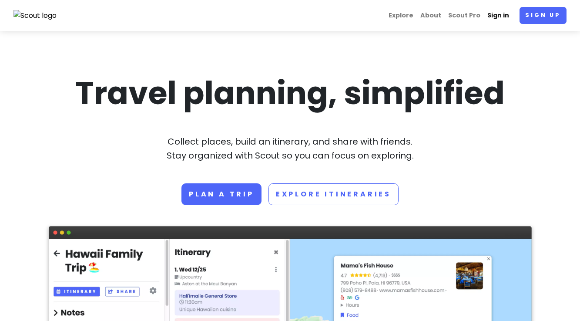
click at [497, 18] on link "Sign in" at bounding box center [498, 15] width 29 height 17
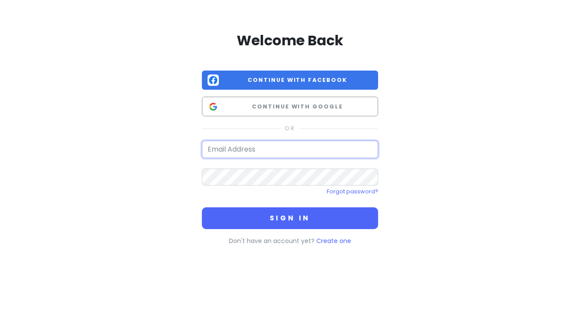
click at [262, 151] on input "email" at bounding box center [290, 149] width 176 height 17
type input "[PERSON_NAME][EMAIL_ADDRESS][PERSON_NAME][DOMAIN_NAME]"
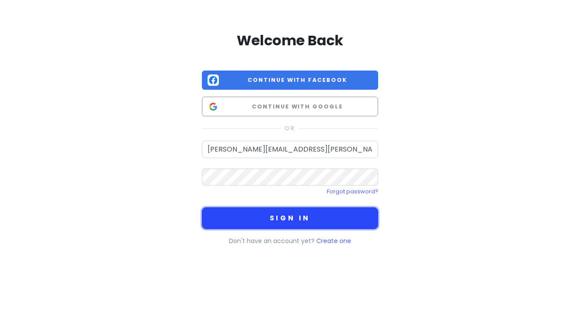
click at [265, 220] on button "Sign in" at bounding box center [290, 218] width 176 height 22
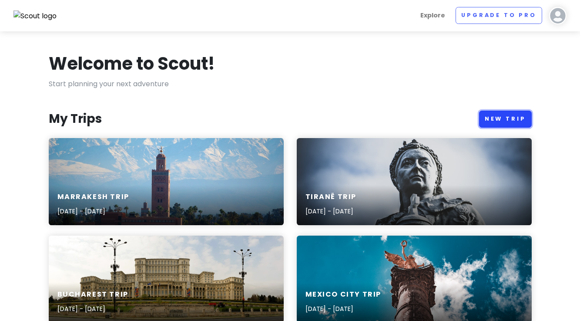
click at [505, 118] on link "New Trip" at bounding box center [505, 119] width 53 height 17
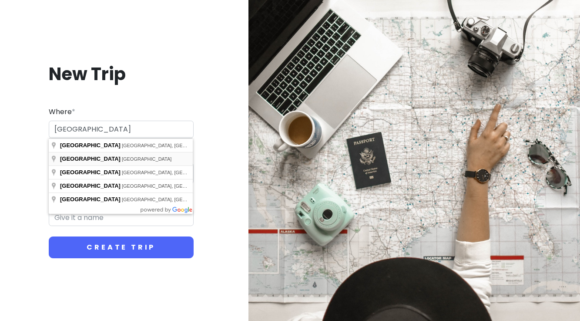
type input "[GEOGRAPHIC_DATA], [GEOGRAPHIC_DATA]"
type input "Delhi Trip"
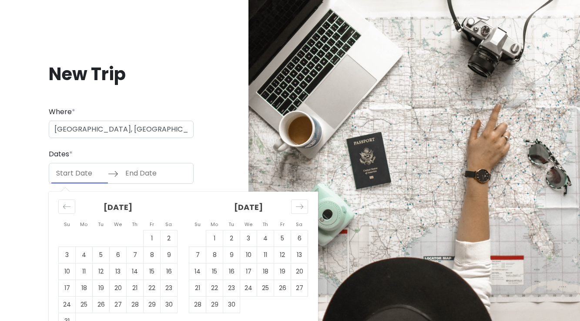
click at [82, 174] on input "Start Date" at bounding box center [79, 173] width 57 height 20
click at [303, 205] on icon "Move forward to switch to the next month." at bounding box center [300, 206] width 8 height 8
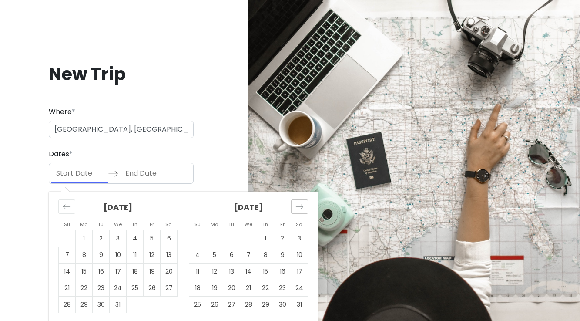
click at [303, 205] on icon "Move forward to switch to the next month." at bounding box center [300, 206] width 8 height 8
click at [299, 271] on td "21" at bounding box center [299, 271] width 17 height 17
type input "[DATE]"
click at [155, 175] on input "End Date" at bounding box center [149, 173] width 57 height 20
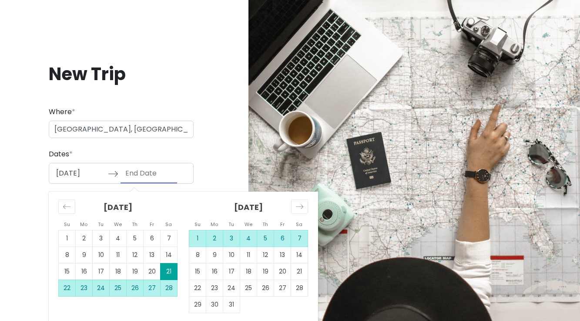
click at [303, 238] on td "7" at bounding box center [299, 238] width 17 height 17
type input "[DATE]"
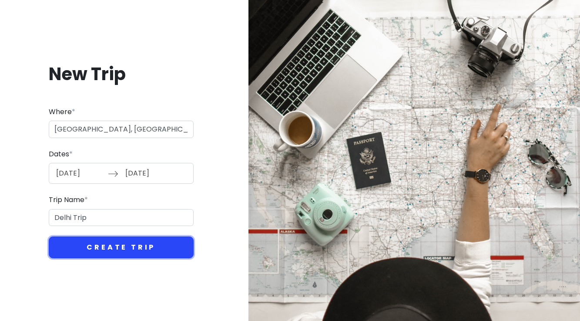
click at [114, 251] on button "Create Trip" at bounding box center [121, 247] width 145 height 22
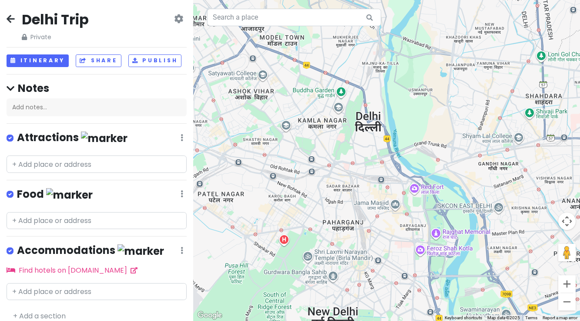
drag, startPoint x: 481, startPoint y: 134, endPoint x: 461, endPoint y: 95, distance: 43.0
click at [461, 95] on div at bounding box center [386, 160] width 387 height 321
click at [59, 164] on input "text" at bounding box center [97, 163] width 180 height 17
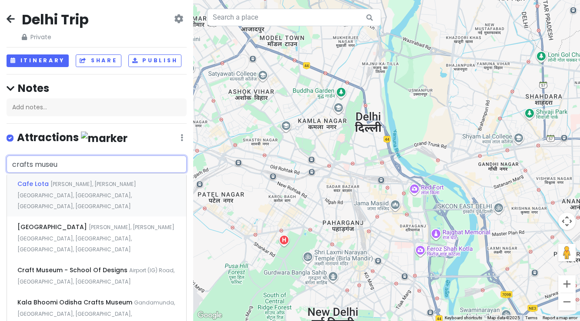
type input "crafts museum"
click at [89, 210] on span "[PERSON_NAME], [PERSON_NAME][GEOGRAPHIC_DATA], [GEOGRAPHIC_DATA], [GEOGRAPHIC_D…" at bounding box center [76, 195] width 119 height 30
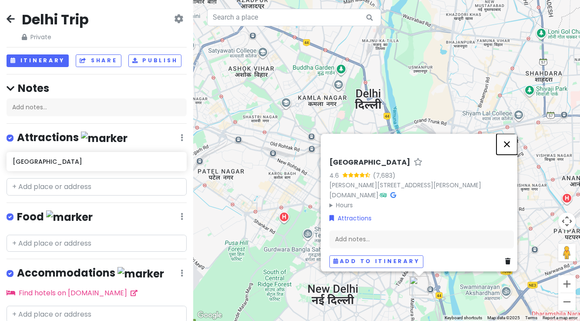
click at [512, 141] on button "Close" at bounding box center [507, 144] width 21 height 21
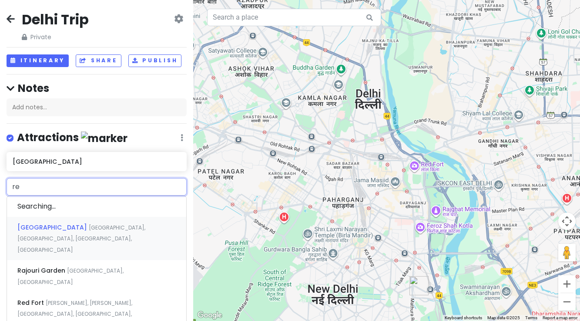
type input "red"
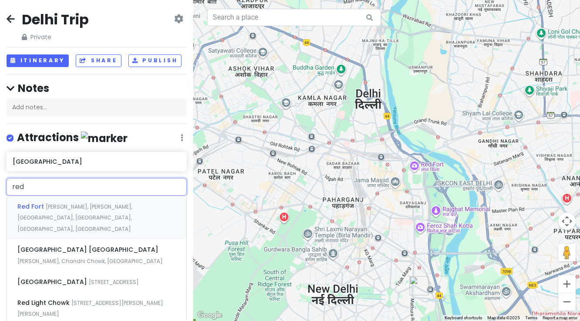
click at [93, 210] on div "Red Fort Netaji Subhash Marg, [GEOGRAPHIC_DATA], [GEOGRAPHIC_DATA], [GEOGRAPHIC…" at bounding box center [96, 217] width 179 height 43
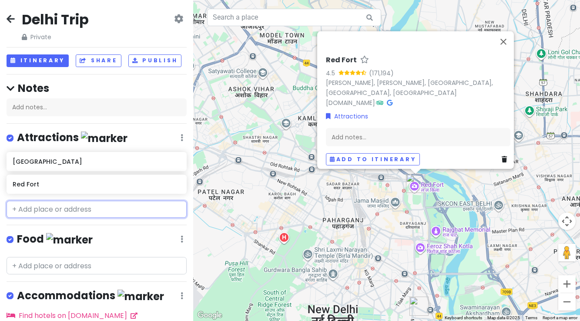
click at [44, 211] on input "text" at bounding box center [97, 209] width 180 height 17
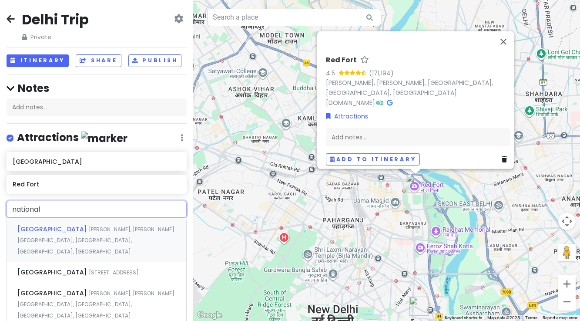
type input "national m"
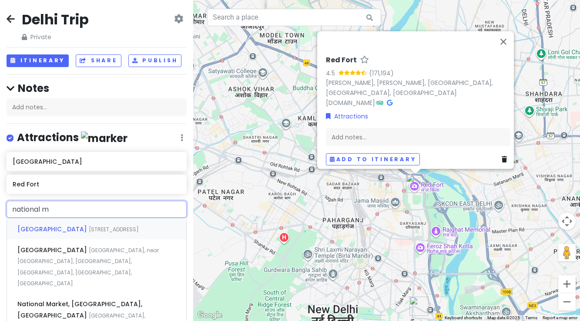
click at [89, 233] on span "[STREET_ADDRESS]" at bounding box center [114, 228] width 50 height 7
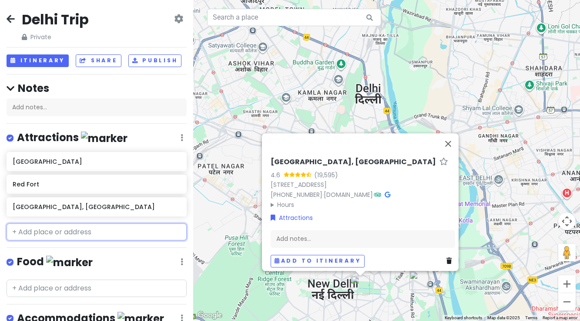
click at [83, 228] on input "text" at bounding box center [97, 231] width 180 height 17
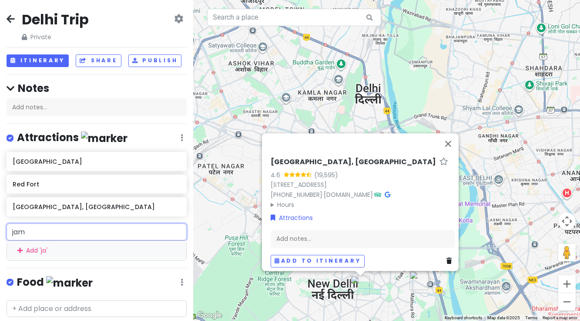
type input "jama"
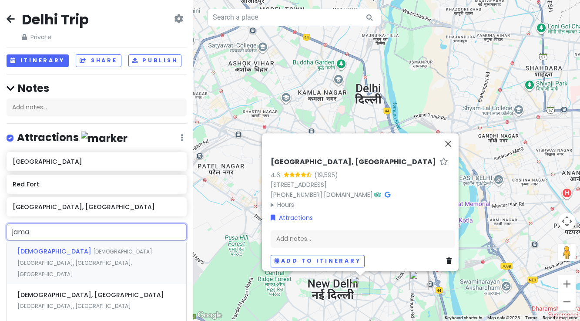
click at [86, 252] on span "[DEMOGRAPHIC_DATA][GEOGRAPHIC_DATA], [GEOGRAPHIC_DATA], [GEOGRAPHIC_DATA]" at bounding box center [84, 263] width 135 height 30
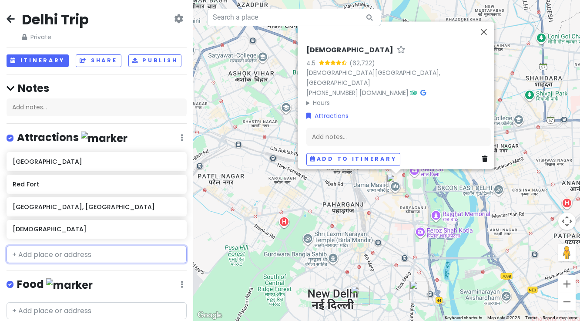
click at [64, 252] on input "text" at bounding box center [97, 254] width 180 height 17
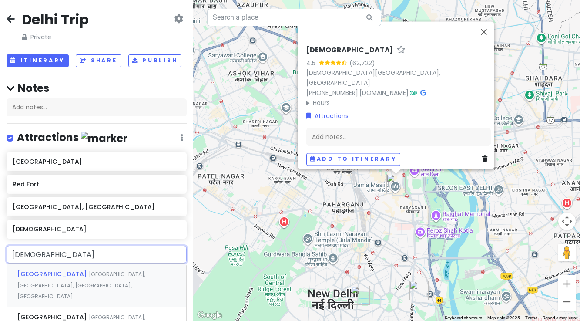
type input "[DEMOGRAPHIC_DATA]"
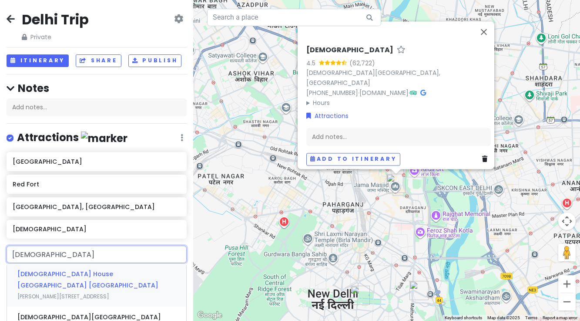
click at [66, 274] on span "[DEMOGRAPHIC_DATA] House [GEOGRAPHIC_DATA] [GEOGRAPHIC_DATA]" at bounding box center [87, 279] width 141 height 20
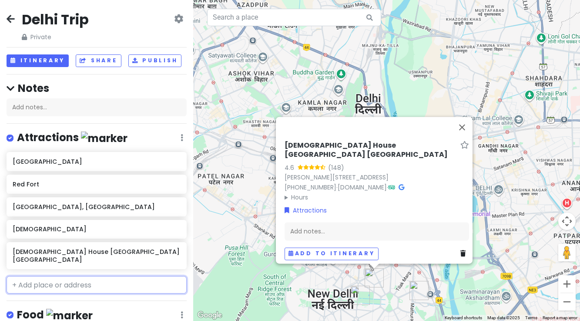
click at [34, 276] on input "text" at bounding box center [97, 284] width 180 height 17
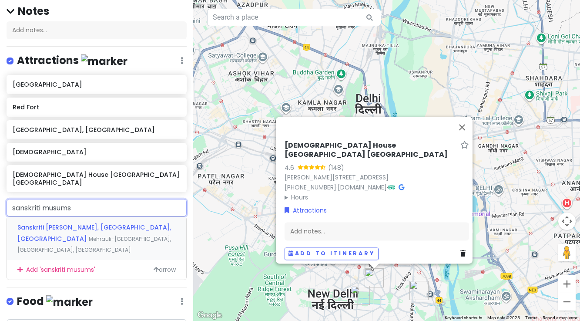
scroll to position [82, 0]
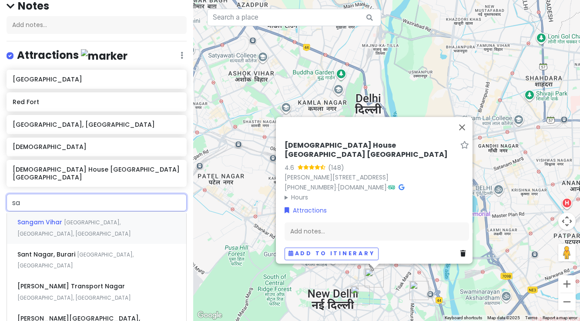
type input "s"
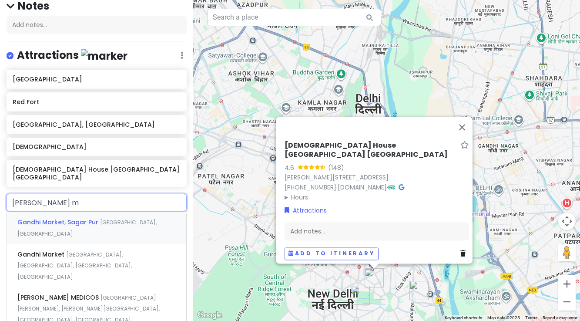
type input "gandhi mu"
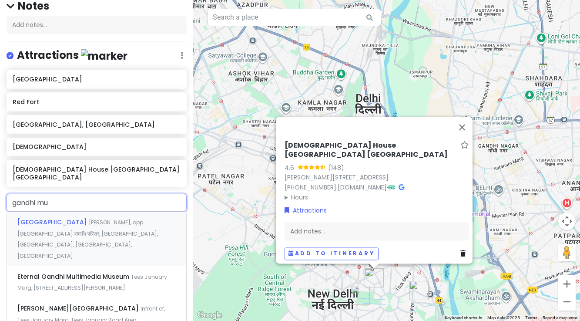
click at [108, 219] on div "[GEOGRAPHIC_DATA][PERSON_NAME], opp. [GEOGRAPHIC_DATA] समाधि परिसर, [GEOGRAPHIC…" at bounding box center [96, 239] width 179 height 54
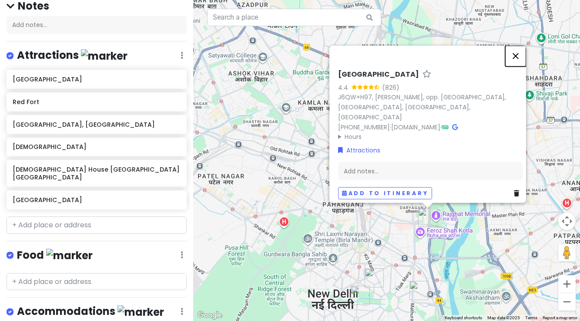
click at [521, 62] on button "Close" at bounding box center [515, 55] width 21 height 21
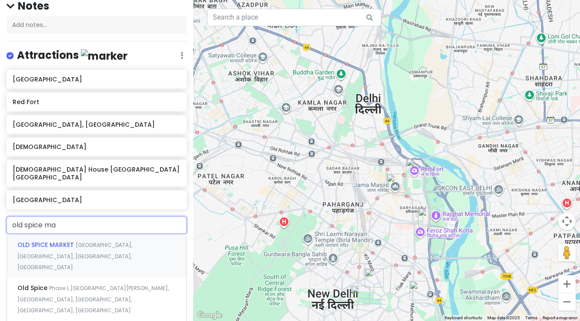
type input "old spice mar"
click at [82, 241] on span "[GEOGRAPHIC_DATA], [GEOGRAPHIC_DATA], [GEOGRAPHIC_DATA], [GEOGRAPHIC_DATA]" at bounding box center [74, 256] width 115 height 30
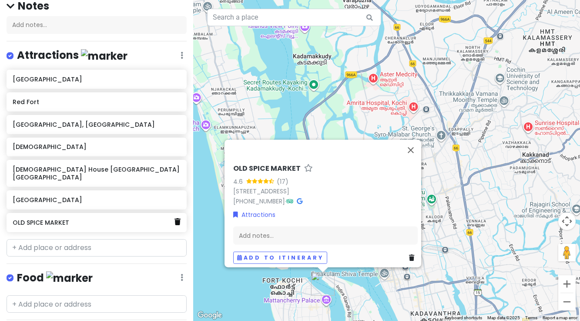
click at [178, 218] on icon at bounding box center [178, 221] width 6 height 7
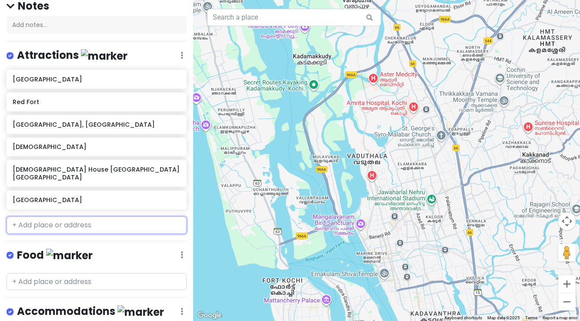
click at [67, 216] on input "text" at bounding box center [97, 224] width 180 height 17
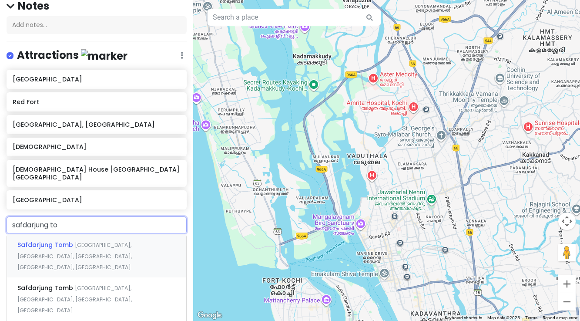
type input "safdarjung [PERSON_NAME]"
click at [38, 241] on div "[GEOGRAPHIC_DATA], [GEOGRAPHIC_DATA], [GEOGRAPHIC_DATA], [GEOGRAPHIC_DATA], [GE…" at bounding box center [96, 255] width 179 height 43
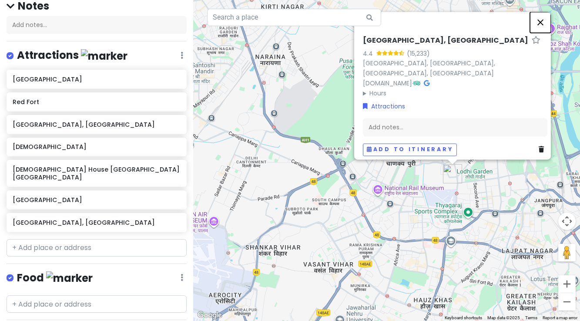
click at [546, 19] on button "Close" at bounding box center [540, 22] width 21 height 21
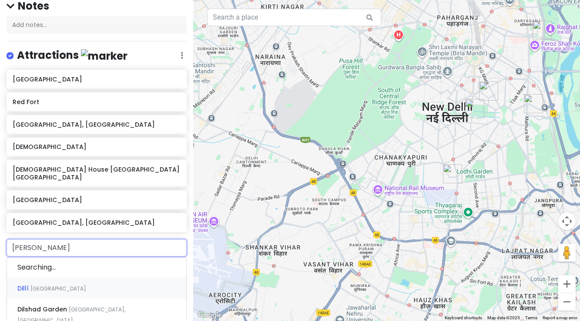
type input "dilli"
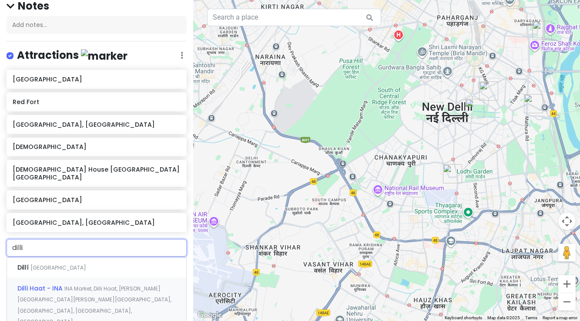
click at [30, 272] on span "Dilli Haat - INA" at bounding box center [23, 267] width 13 height 9
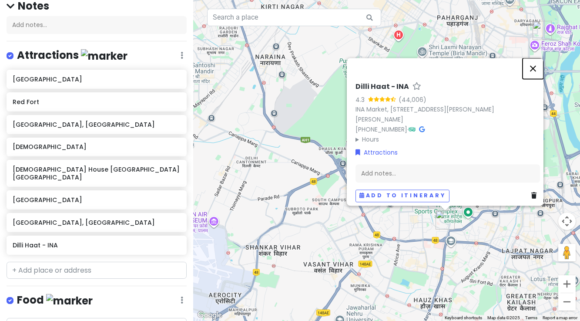
click at [537, 66] on button "Close" at bounding box center [533, 68] width 21 height 21
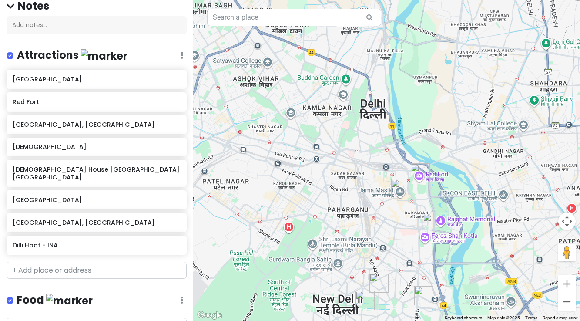
drag, startPoint x: 518, startPoint y: 150, endPoint x: 408, endPoint y: 330, distance: 210.2
click at [408, 320] on html "Delhi Trip Private Change Dates Make a Copy Delete Trip Go Pro ⚡️ Give Feedback…" at bounding box center [290, 160] width 580 height 321
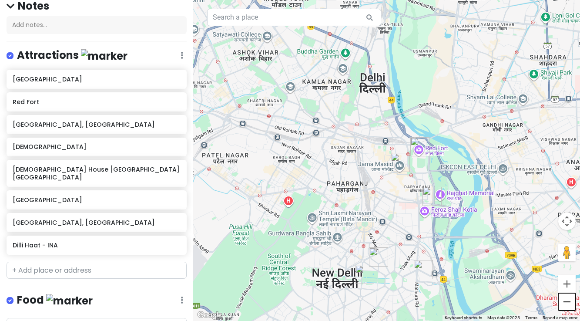
click at [569, 302] on button "Zoom out" at bounding box center [566, 301] width 17 height 17
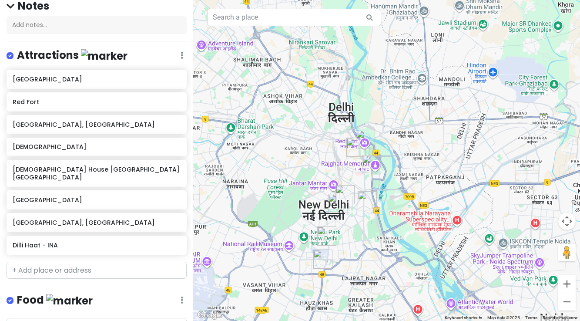
drag, startPoint x: 400, startPoint y: 289, endPoint x: 362, endPoint y: 279, distance: 39.7
click at [362, 279] on div at bounding box center [386, 160] width 387 height 321
click at [39, 262] on input "text" at bounding box center [97, 270] width 180 height 17
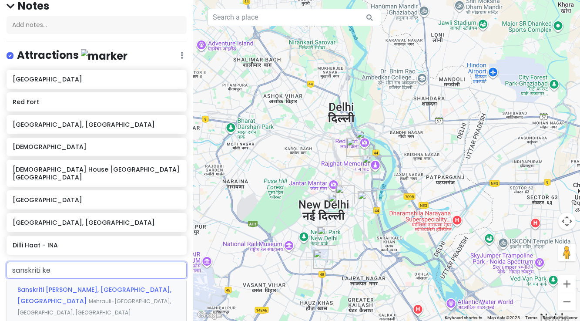
type input "sanskriti [PERSON_NAME]"
click at [45, 285] on span "Sanskriti [PERSON_NAME], [GEOGRAPHIC_DATA], [GEOGRAPHIC_DATA]" at bounding box center [94, 295] width 154 height 20
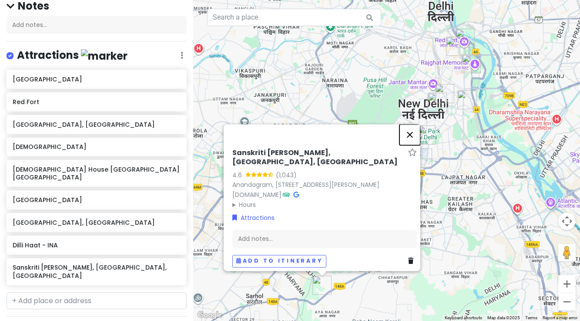
click at [413, 128] on button "Close" at bounding box center [410, 134] width 21 height 21
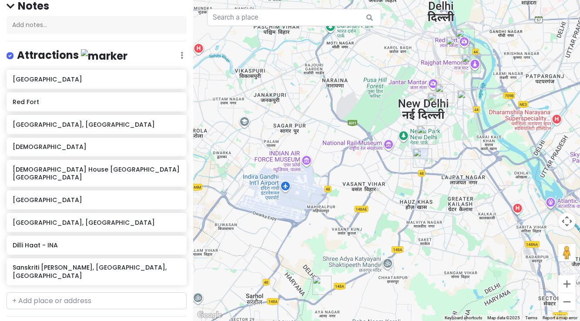
click at [320, 283] on img "Sanskriti Kendra, Aya Nagar, Delhi" at bounding box center [322, 285] width 19 height 19
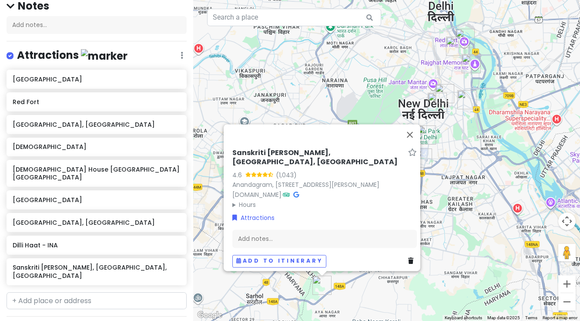
click at [370, 289] on div "Sanskriti [PERSON_NAME], [GEOGRAPHIC_DATA], [GEOGRAPHIC_DATA] [STREET_ADDRESS][…" at bounding box center [386, 160] width 387 height 321
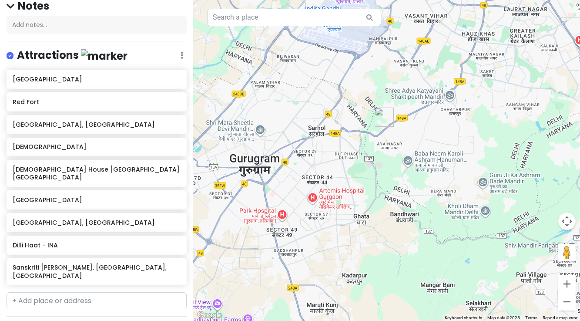
drag, startPoint x: 493, startPoint y: 150, endPoint x: 555, endPoint y: -14, distance: 175.9
click at [555, 0] on html "Delhi Trip Private Change Dates Make a Copy Delete Trip Go Pro ⚡️ Give Feedback…" at bounding box center [290, 160] width 580 height 321
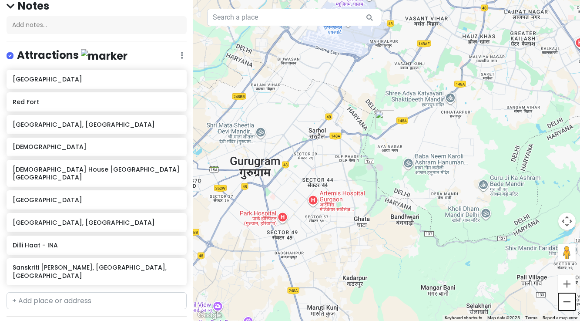
click at [566, 302] on button "Zoom out" at bounding box center [566, 301] width 17 height 17
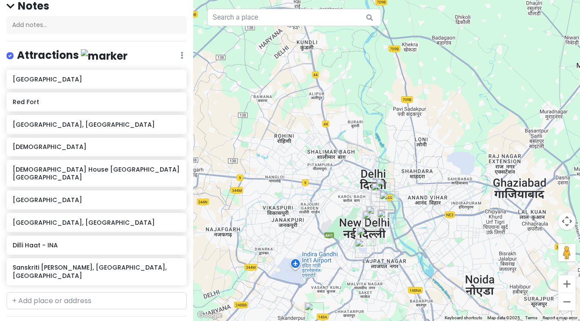
drag, startPoint x: 533, startPoint y: 47, endPoint x: 457, endPoint y: 220, distance: 188.6
click at [457, 220] on div at bounding box center [386, 160] width 387 height 321
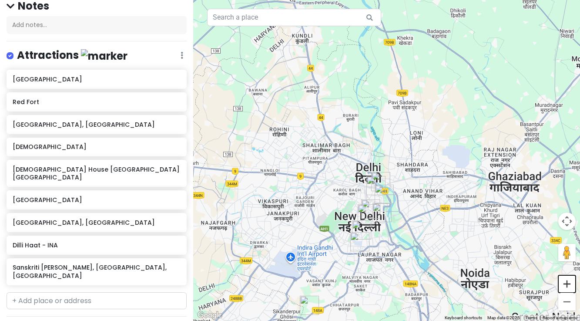
click at [569, 283] on button "Zoom in" at bounding box center [566, 283] width 17 height 17
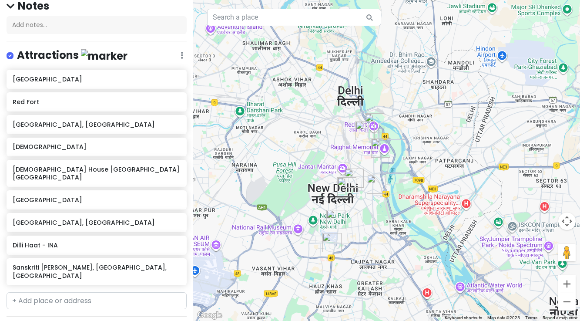
drag, startPoint x: 419, startPoint y: 292, endPoint x: 420, endPoint y: 202, distance: 90.1
click at [420, 202] on div at bounding box center [386, 160] width 387 height 321
click at [566, 285] on button "Zoom in" at bounding box center [566, 283] width 17 height 17
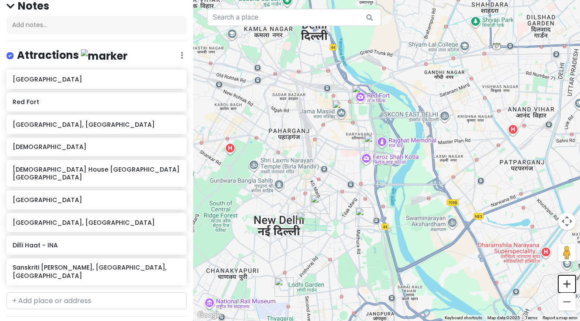
click at [566, 285] on button "Zoom in" at bounding box center [566, 283] width 17 height 17
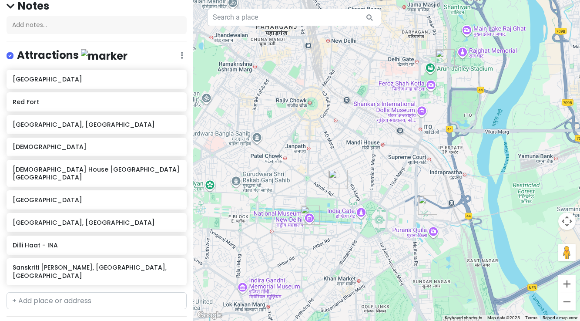
drag, startPoint x: 291, startPoint y: 257, endPoint x: 377, endPoint y: 179, distance: 115.5
click at [377, 179] on div at bounding box center [386, 160] width 387 height 321
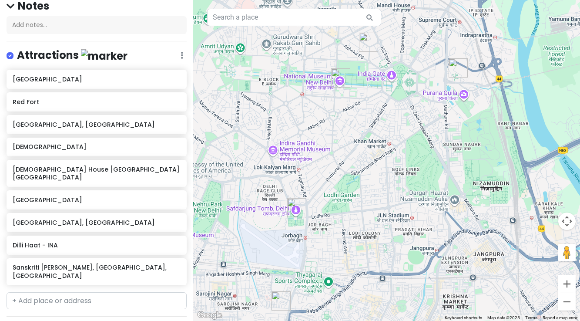
drag, startPoint x: 381, startPoint y: 182, endPoint x: 411, endPoint y: 45, distance: 140.9
click at [411, 44] on div at bounding box center [386, 160] width 387 height 321
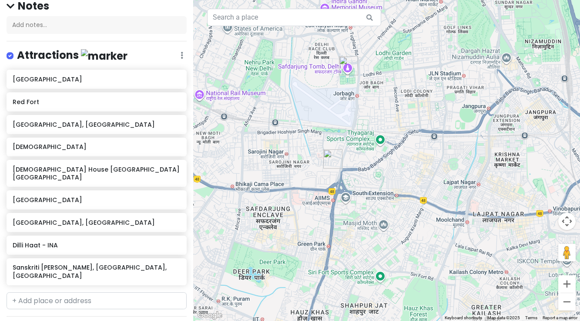
drag, startPoint x: 336, startPoint y: 253, endPoint x: 387, endPoint y: 111, distance: 151.9
click at [387, 111] on div at bounding box center [386, 160] width 387 height 321
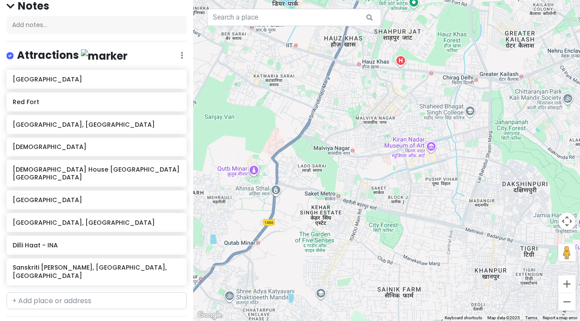
drag, startPoint x: 417, startPoint y: 282, endPoint x: 451, endPoint y: 8, distance: 275.5
click at [451, 8] on div at bounding box center [386, 160] width 387 height 321
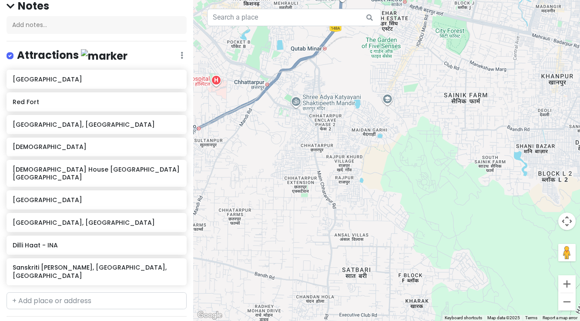
drag, startPoint x: 397, startPoint y: 266, endPoint x: 464, endPoint y: 72, distance: 205.7
click at [464, 72] on div at bounding box center [386, 160] width 387 height 321
click at [567, 301] on button "Zoom out" at bounding box center [566, 301] width 17 height 17
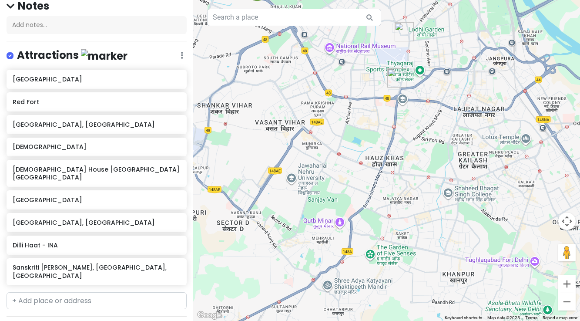
drag, startPoint x: 410, startPoint y: 153, endPoint x: 396, endPoint y: 310, distance: 157.8
click at [396, 310] on div at bounding box center [386, 160] width 387 height 321
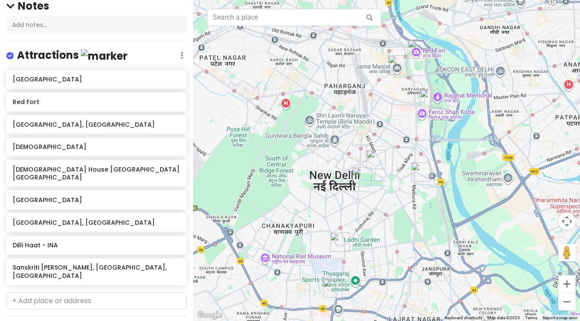
drag, startPoint x: 427, startPoint y: 138, endPoint x: 362, endPoint y: 350, distance: 221.6
click at [362, 320] on html "Delhi Trip Private Change Dates Make a Copy Delete Trip Go Pro ⚡️ Give Feedback…" at bounding box center [290, 160] width 580 height 321
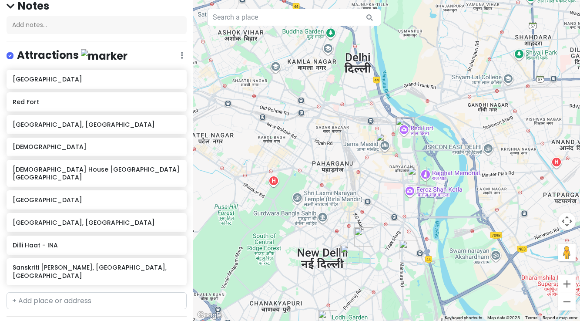
drag, startPoint x: 424, startPoint y: 207, endPoint x: 411, endPoint y: 286, distance: 80.3
click at [411, 286] on div at bounding box center [386, 160] width 387 height 321
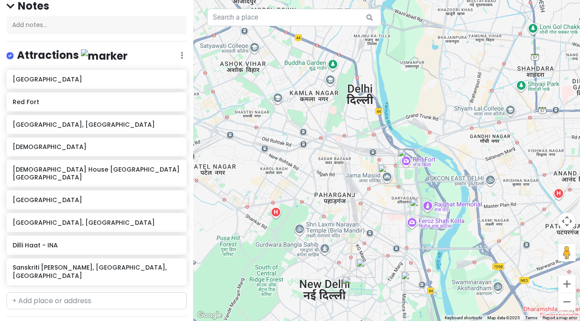
drag, startPoint x: 397, startPoint y: 207, endPoint x: 399, endPoint y: 239, distance: 32.3
click at [399, 239] on div at bounding box center [386, 160] width 387 height 321
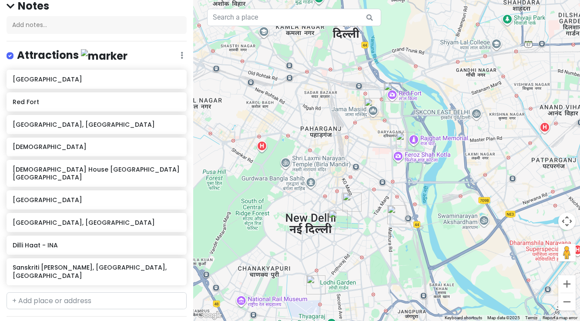
drag, startPoint x: 390, startPoint y: 215, endPoint x: 376, endPoint y: 158, distance: 57.9
click at [376, 158] on div at bounding box center [386, 160] width 387 height 321
click at [568, 286] on button "Zoom in" at bounding box center [566, 283] width 17 height 17
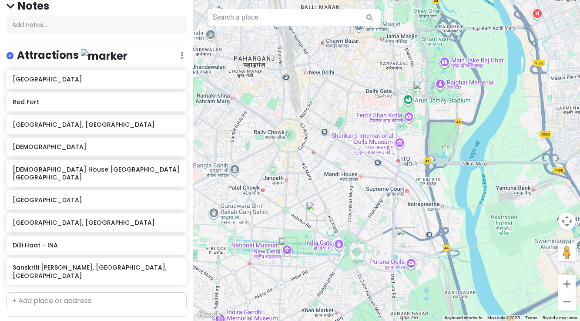
drag, startPoint x: 383, startPoint y: 223, endPoint x: 383, endPoint y: 181, distance: 42.2
click at [383, 181] on div at bounding box center [386, 160] width 387 height 321
